Goal: Task Accomplishment & Management: Manage account settings

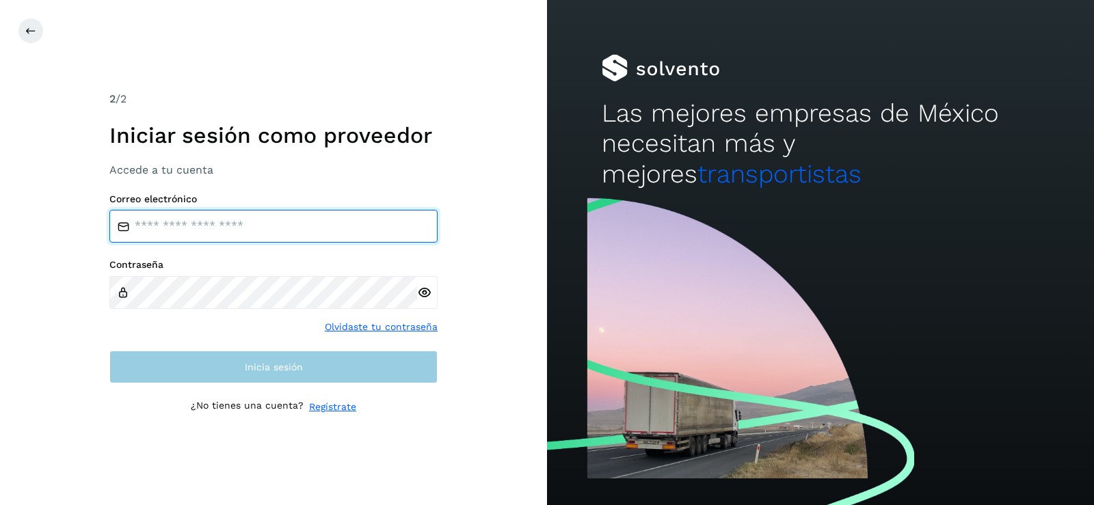
type input "**********"
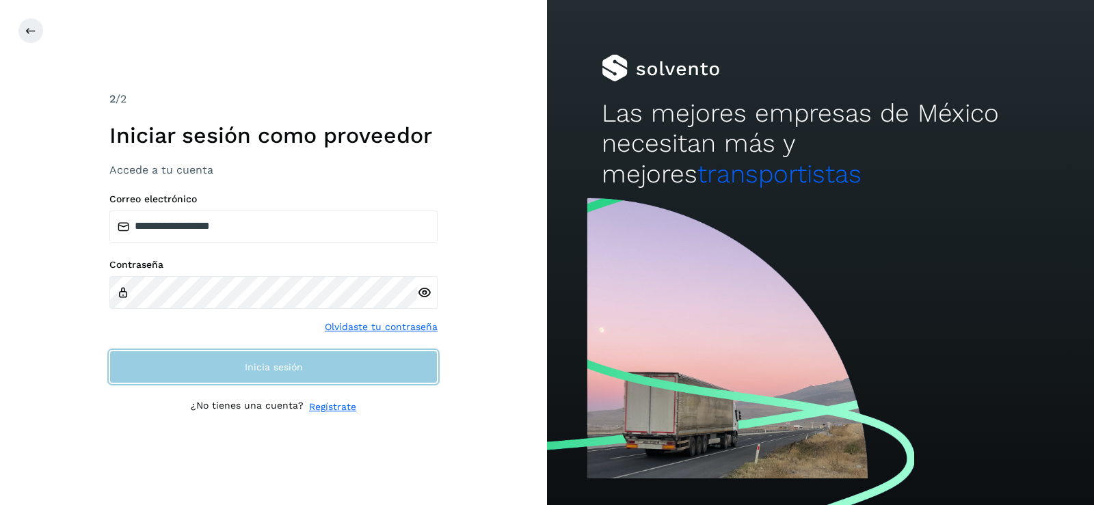
click at [262, 368] on span "Inicia sesión" at bounding box center [274, 367] width 58 height 10
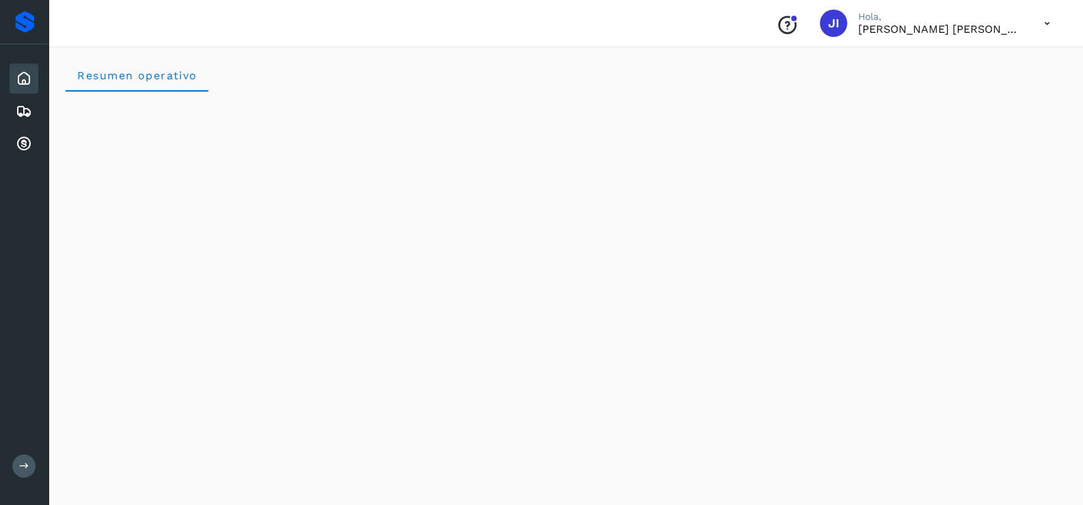
click at [43, 107] on div "Inicio Embarques Cuentas por cobrar" at bounding box center [24, 111] width 49 height 134
click at [38, 107] on div "Embarques" at bounding box center [24, 111] width 29 height 30
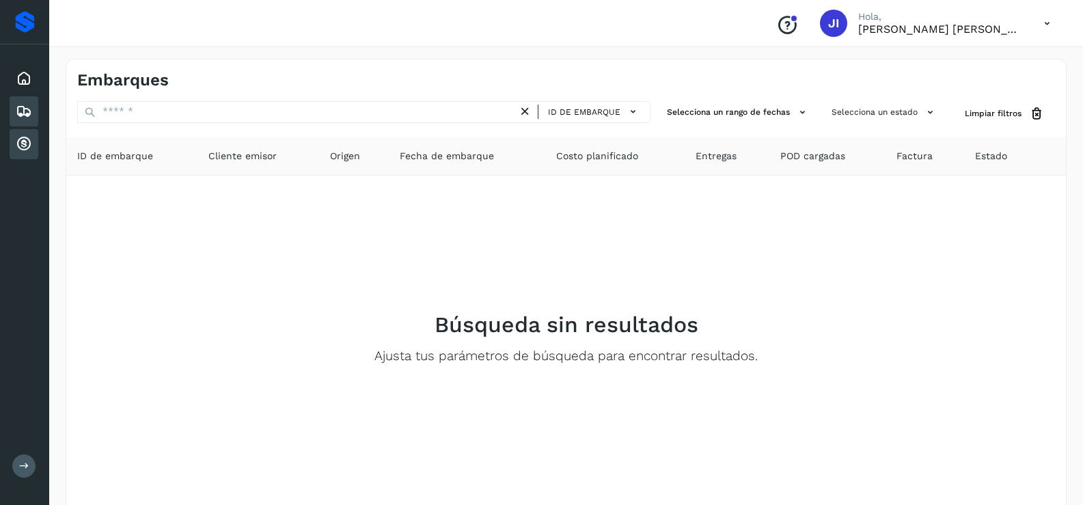
click at [23, 144] on icon at bounding box center [24, 144] width 16 height 16
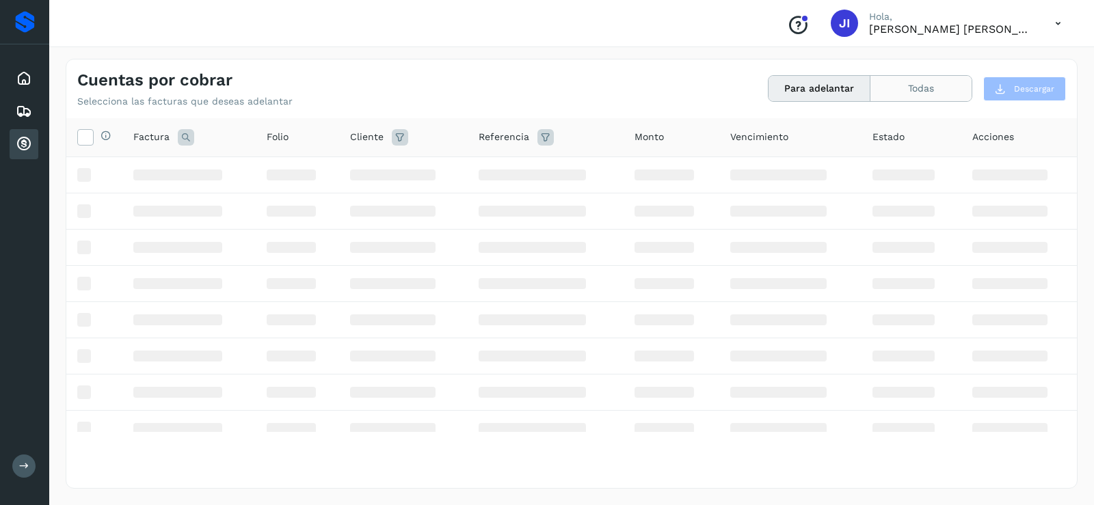
click at [878, 86] on button "Todas" at bounding box center [920, 88] width 101 height 25
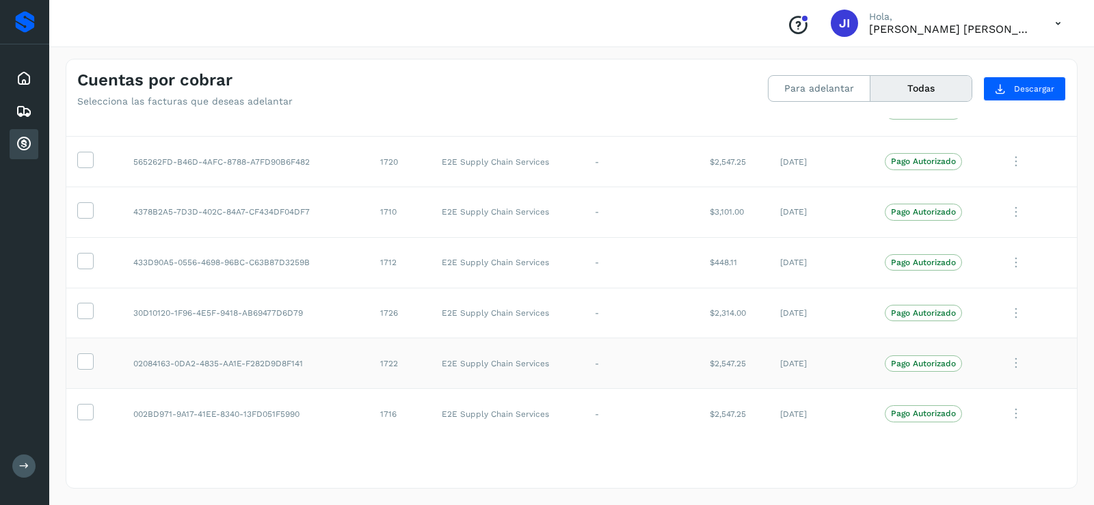
scroll to position [3105, 0]
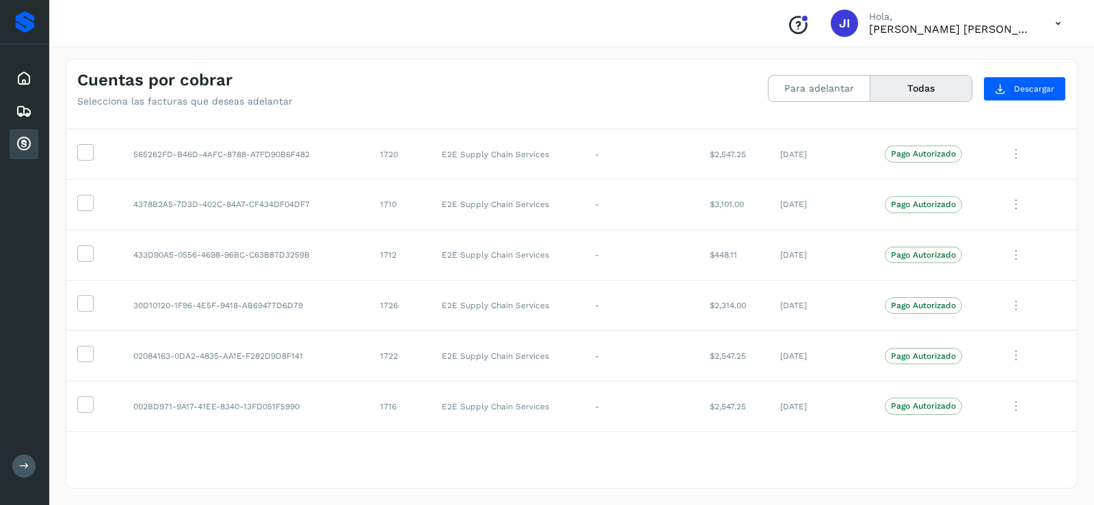
click at [922, 95] on button "Todas" at bounding box center [920, 88] width 101 height 25
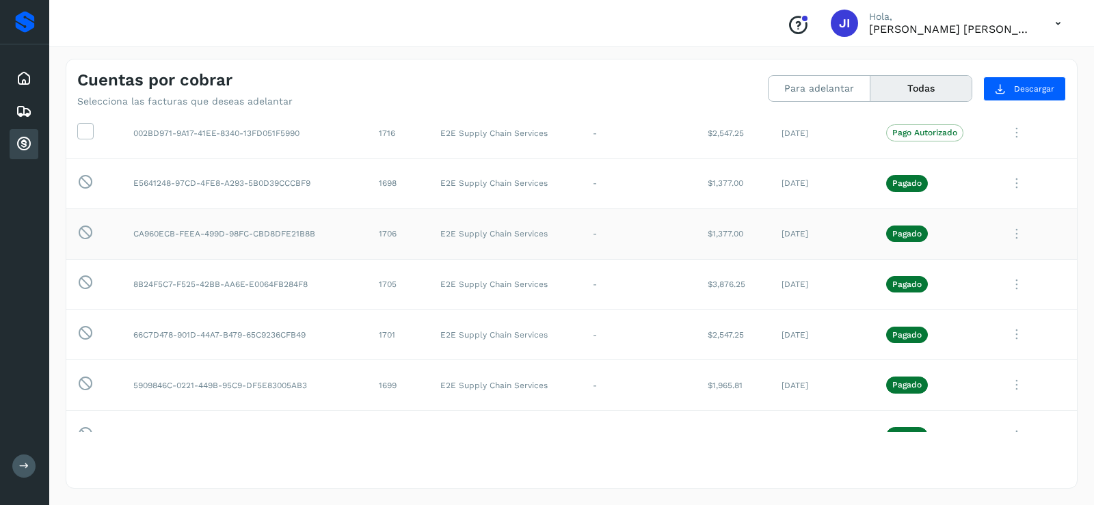
scroll to position [3310, 0]
